Goal: Information Seeking & Learning: Learn about a topic

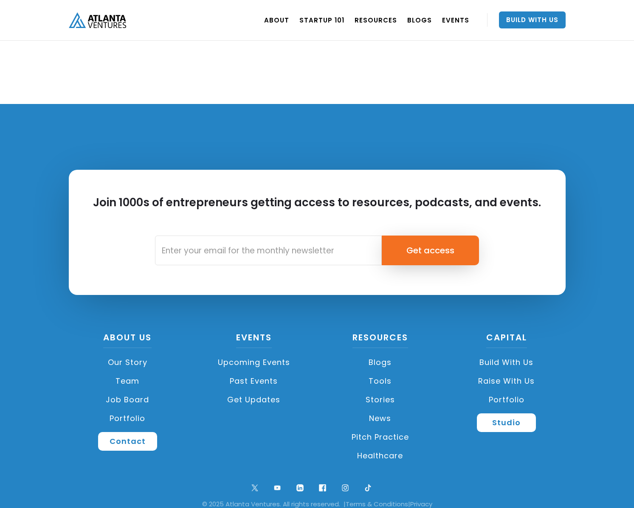
scroll to position [2833, 0]
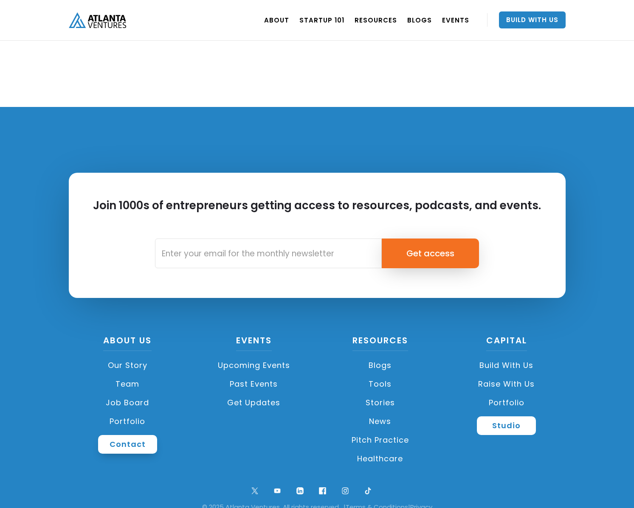
click at [145, 435] on link "Contact" at bounding box center [127, 444] width 59 height 19
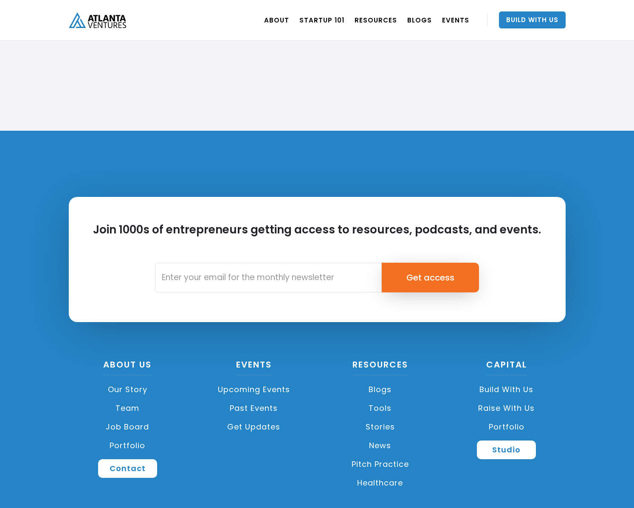
scroll to position [3082, 0]
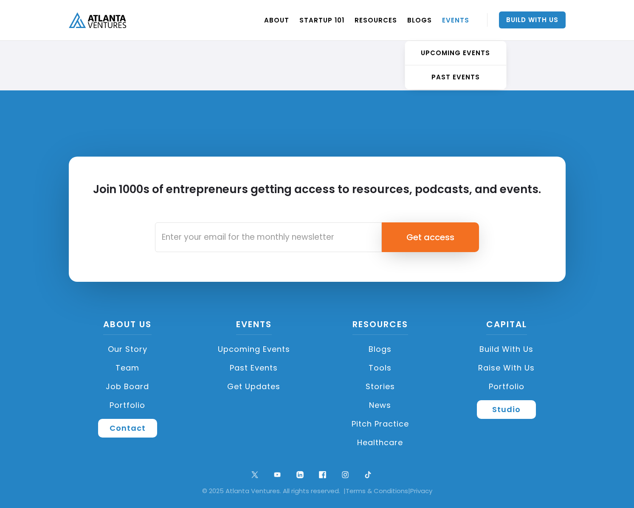
click at [454, 18] on link "EVENTS" at bounding box center [455, 20] width 27 height 24
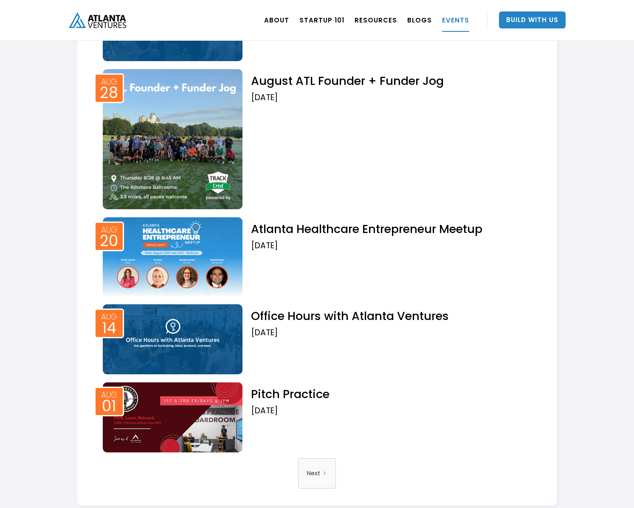
scroll to position [1407, 0]
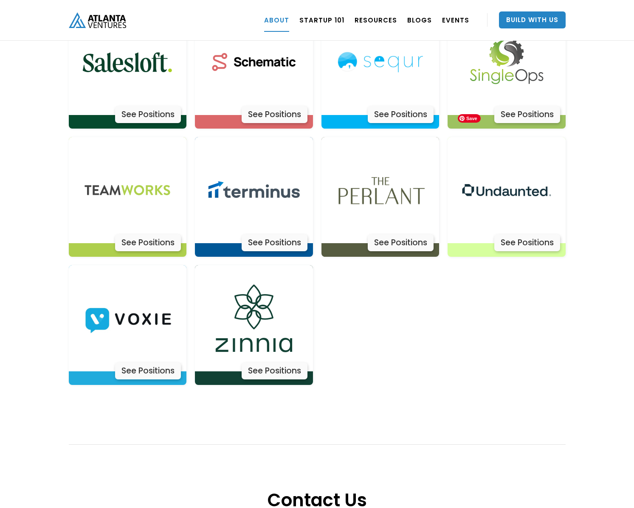
scroll to position [2595, 0]
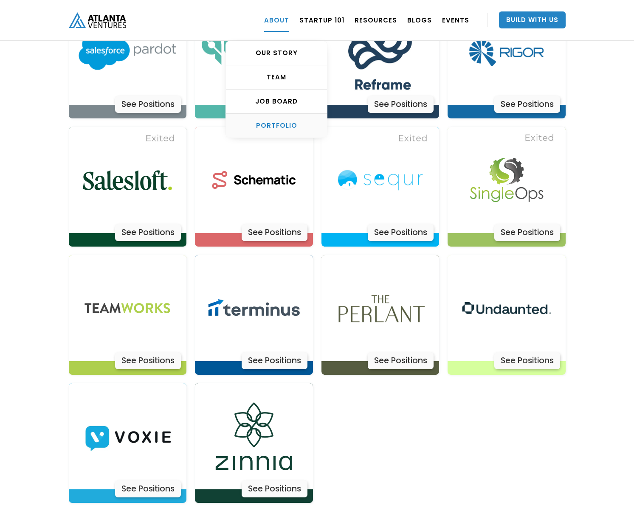
click at [278, 126] on div "PORTFOLIO" at bounding box center [276, 125] width 101 height 8
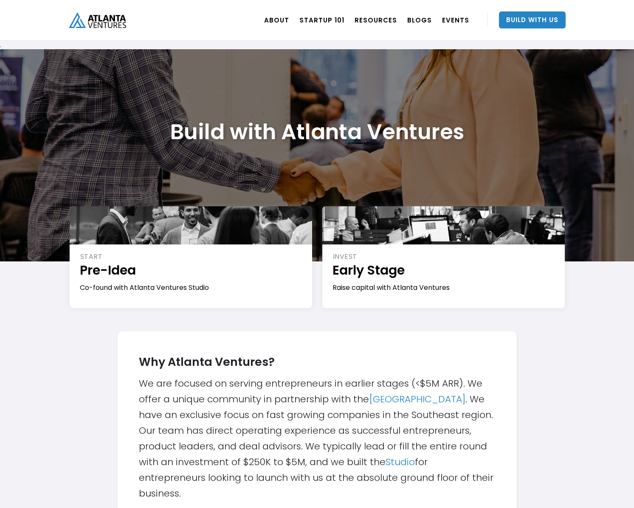
scroll to position [0, 0]
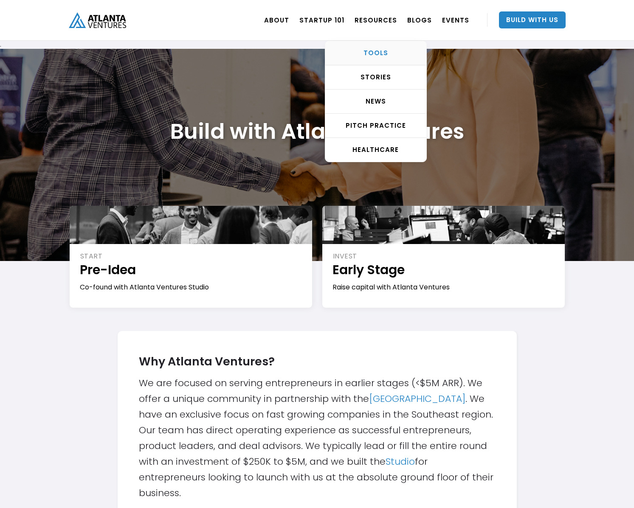
click at [380, 59] on link "TOOLS" at bounding box center [375, 53] width 101 height 24
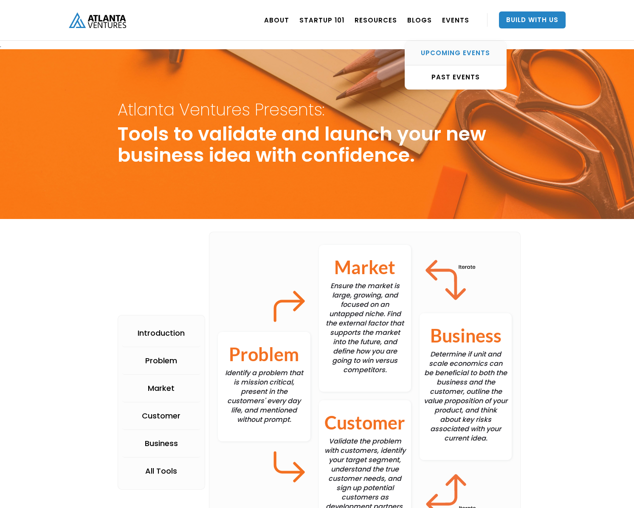
click at [456, 57] on link "UPCOMING EVENTS" at bounding box center [455, 53] width 101 height 24
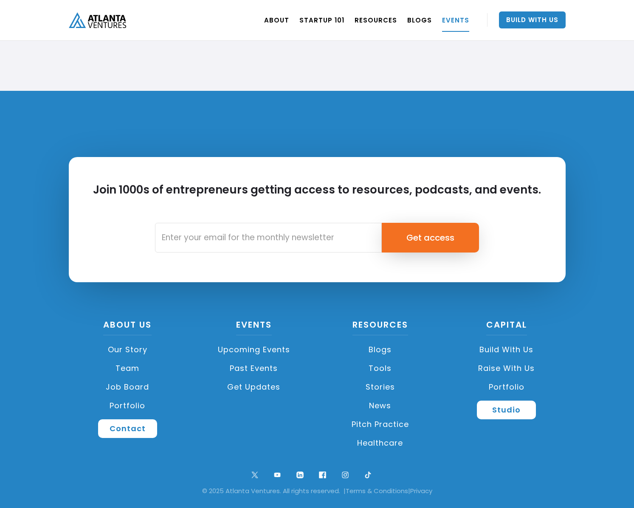
scroll to position [3658, 0]
click at [393, 426] on link "Pitch Practice" at bounding box center [381, 424] width 118 height 19
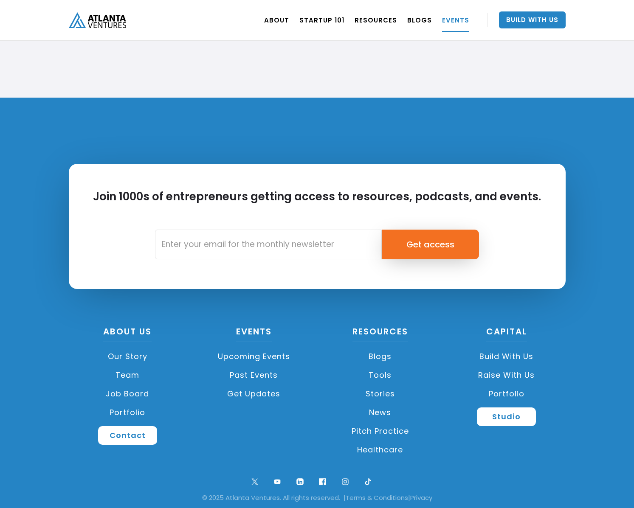
scroll to position [3661, 0]
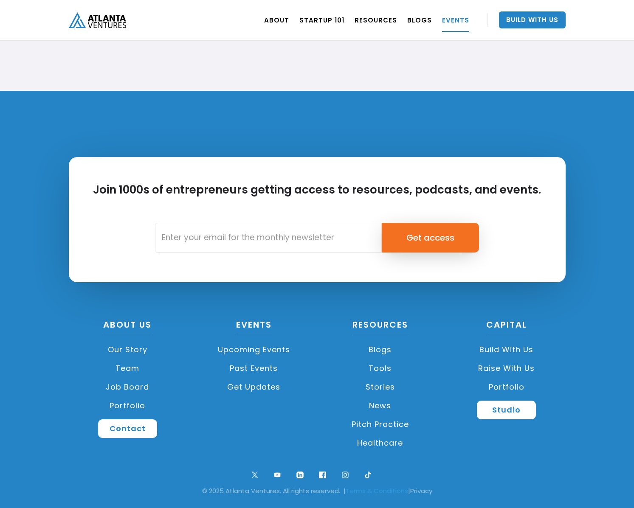
click at [385, 492] on link "Terms & Conditions" at bounding box center [377, 491] width 62 height 9
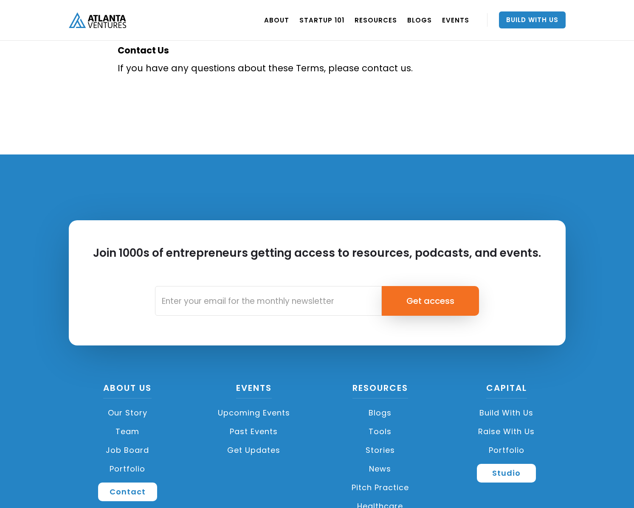
scroll to position [1172, 0]
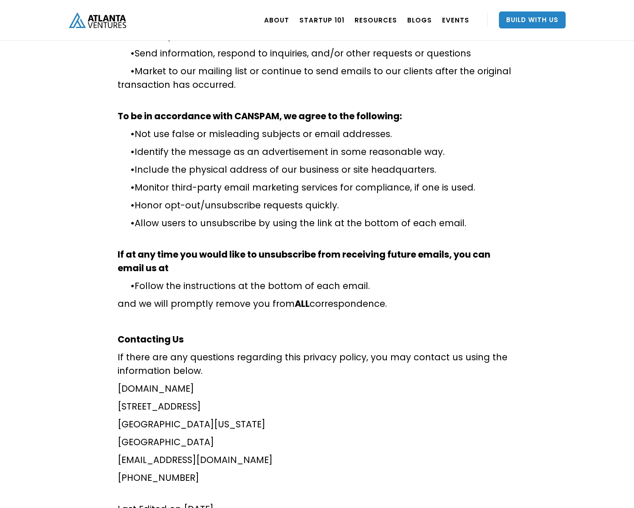
scroll to position [2598, 0]
